Goal: Find contact information: Find contact information

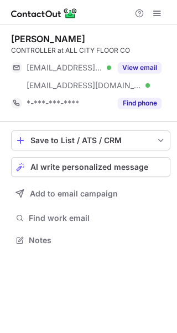
scroll to position [232, 177]
click at [26, 40] on div "[PERSON_NAME]" at bounding box center [48, 38] width 74 height 11
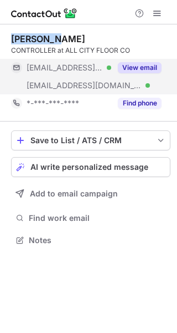
copy div "[PERSON_NAME]"
click at [129, 65] on button "View email" at bounding box center [140, 67] width 44 height 11
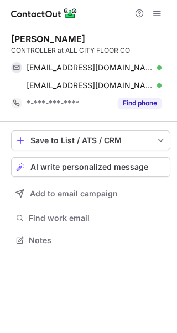
click at [70, 38] on div "[PERSON_NAME]" at bounding box center [48, 38] width 74 height 11
copy div "[GEOGRAPHIC_DATA]"
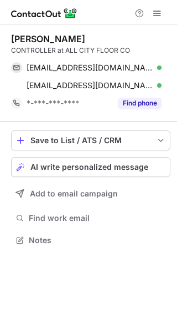
click at [16, 49] on div "CONTROLLER at ALL CITY FLOOR CO" at bounding box center [91, 50] width 160 height 10
copy div "CONTROLLER"
